Goal: Task Accomplishment & Management: Manage account settings

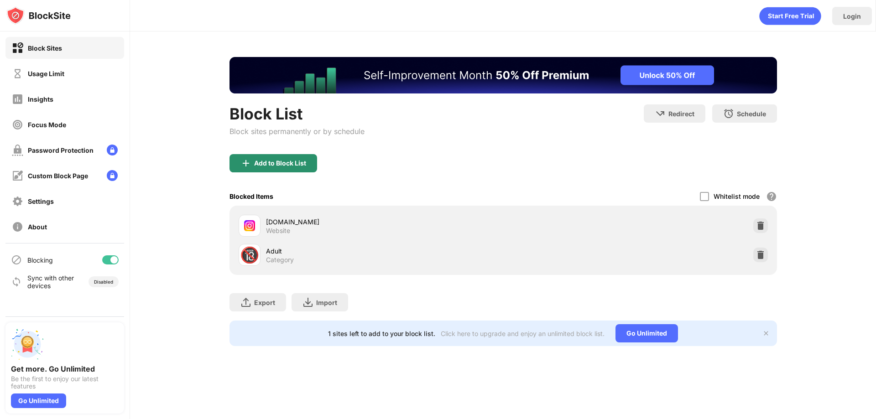
click at [273, 164] on div "Add to Block List" at bounding box center [280, 163] width 52 height 7
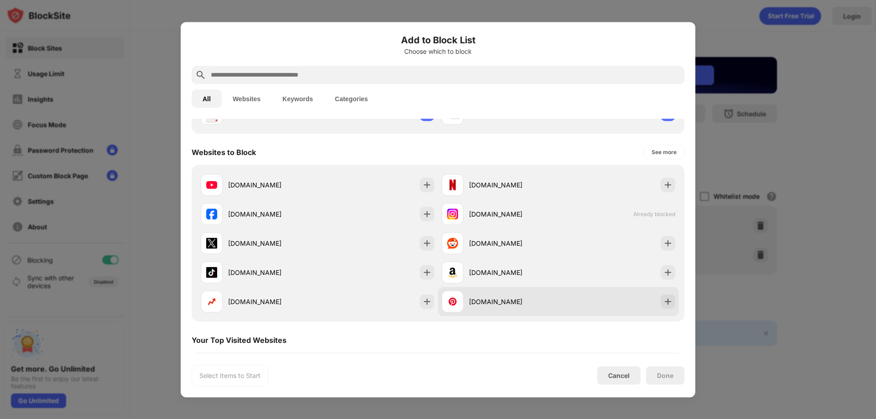
scroll to position [137, 0]
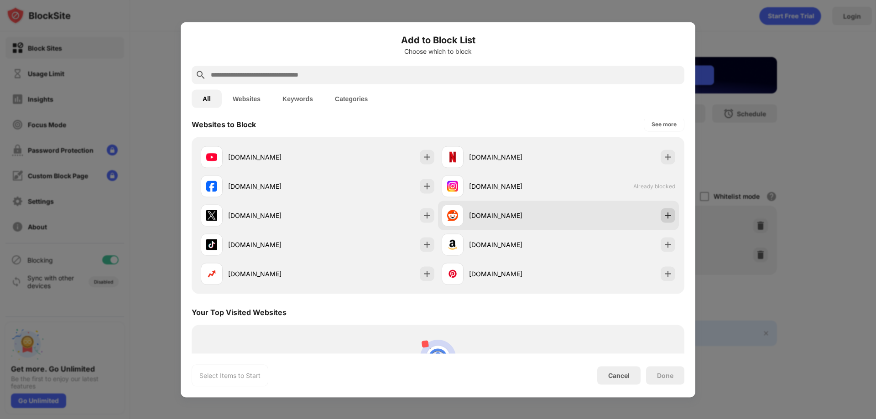
click at [663, 216] on img at bounding box center [667, 215] width 9 height 9
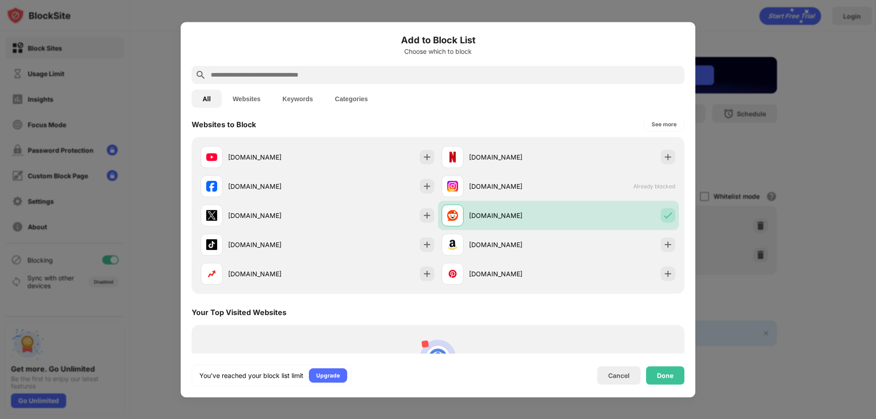
click at [727, 33] on div at bounding box center [438, 209] width 876 height 419
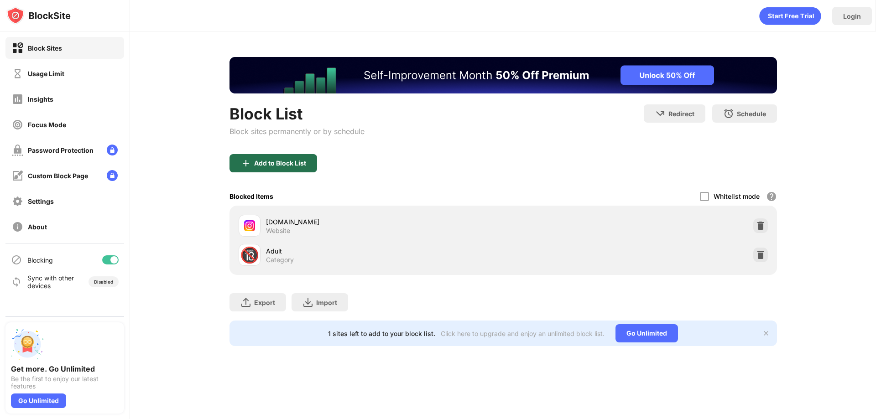
click at [308, 163] on div "Add to Block List" at bounding box center [274, 163] width 88 height 18
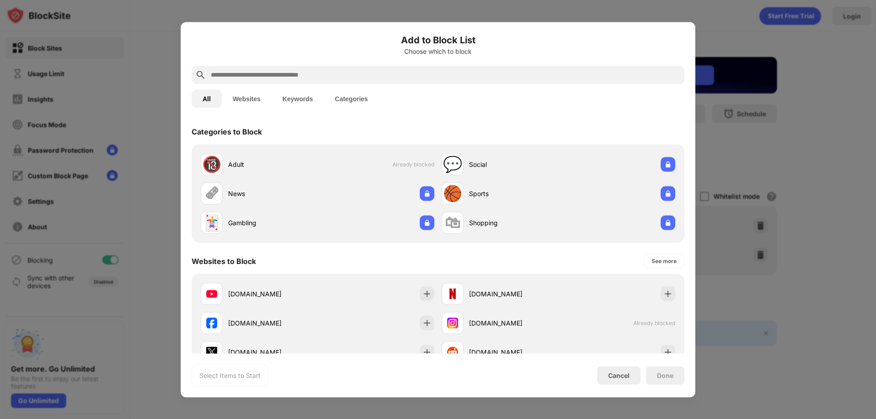
scroll to position [91, 0]
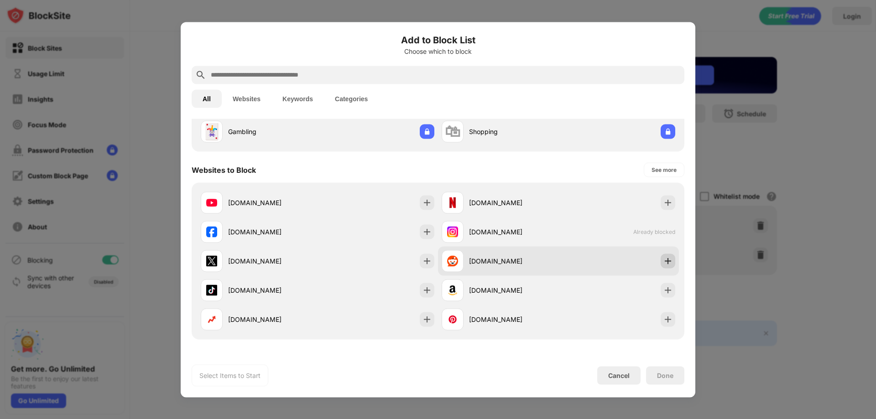
click at [663, 259] on img at bounding box center [667, 260] width 9 height 9
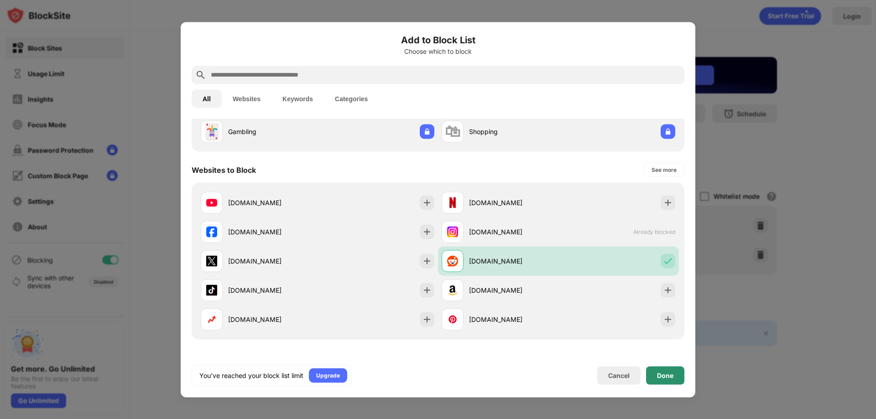
click at [661, 375] on div "Done" at bounding box center [665, 375] width 16 height 7
